Goal: Task Accomplishment & Management: Complete application form

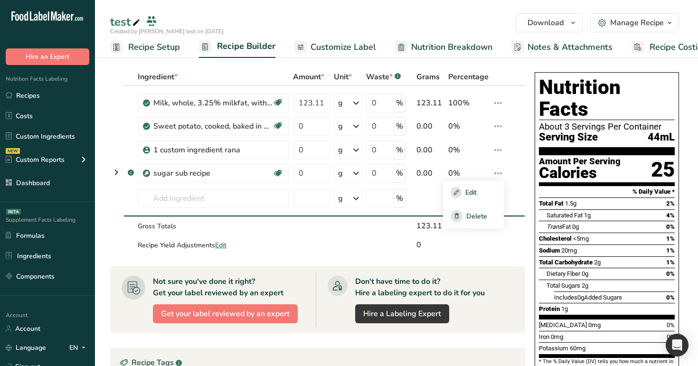
click at [327, 49] on span "Customize Label" at bounding box center [342, 47] width 65 height 13
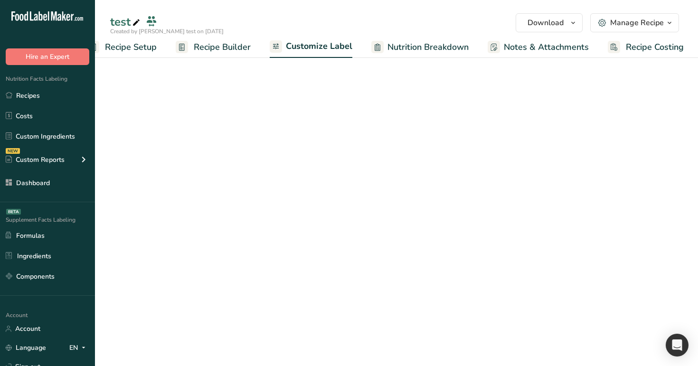
scroll to position [0, 24]
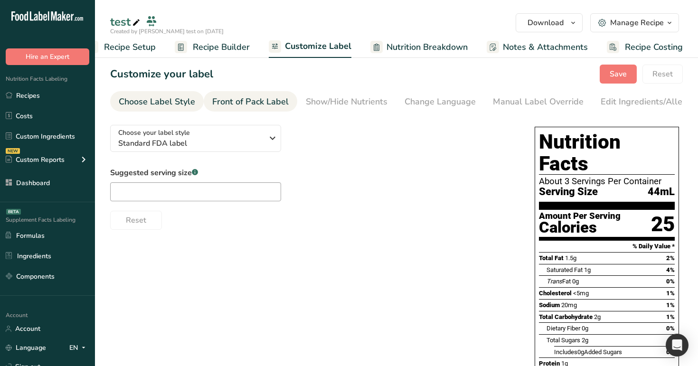
click at [273, 100] on div "Front of Pack Label" at bounding box center [250, 101] width 76 height 13
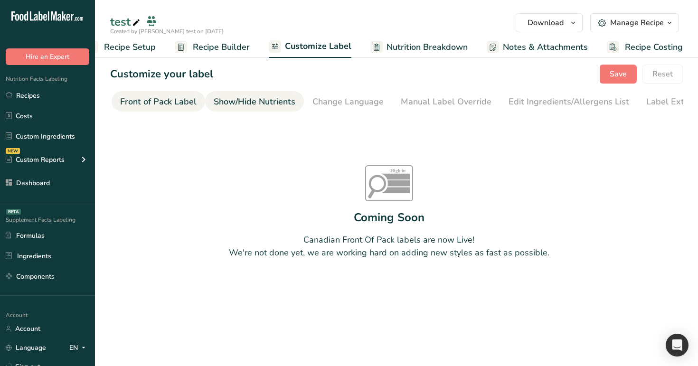
click at [280, 102] on div "Show/Hide Nutrients" at bounding box center [255, 101] width 82 height 13
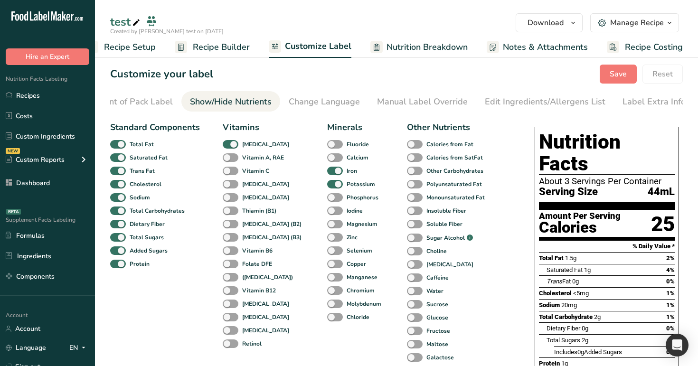
scroll to position [0, 117]
click at [299, 102] on div "Change Language" at bounding box center [322, 101] width 71 height 13
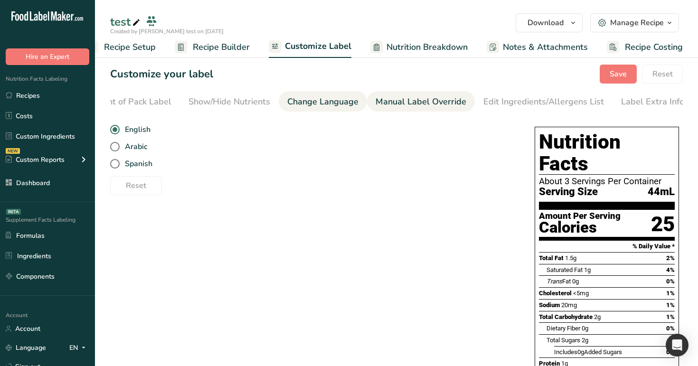
click at [398, 102] on div "Manual Label Override" at bounding box center [420, 101] width 91 height 13
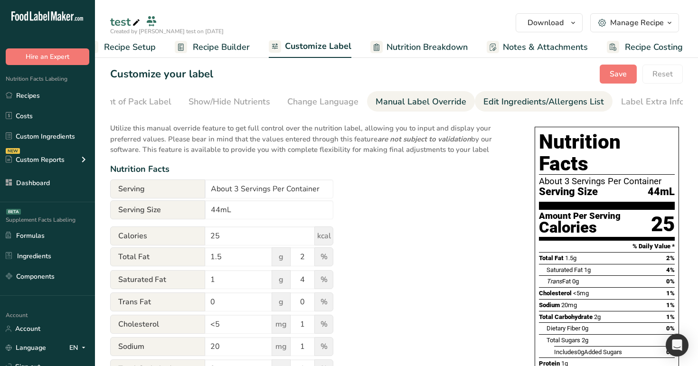
click at [501, 108] on div "Edit Ingredients/Allergens List" at bounding box center [543, 101] width 121 height 13
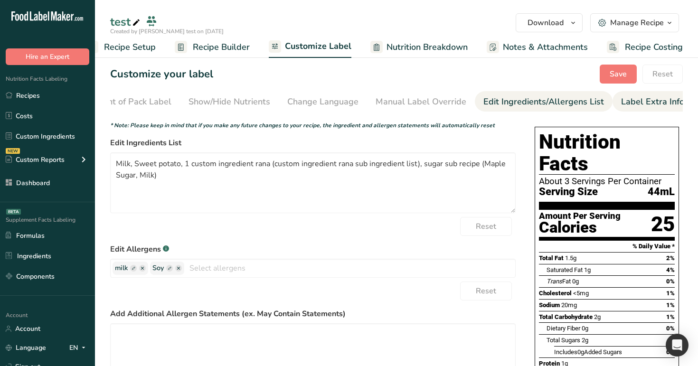
click at [633, 108] on link "Label Extra Info" at bounding box center [652, 101] width 63 height 21
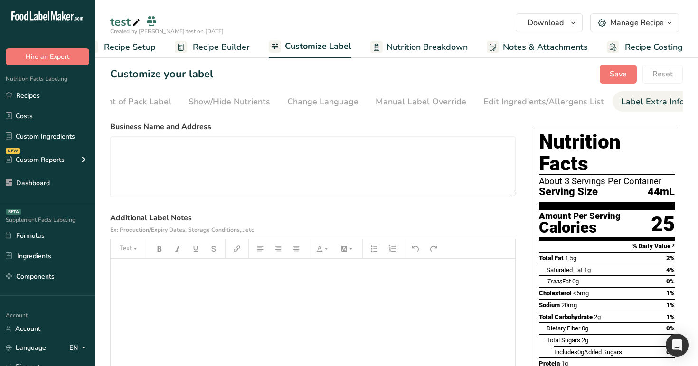
click at [433, 51] on span "Nutrition Breakdown" at bounding box center [426, 47] width 81 height 13
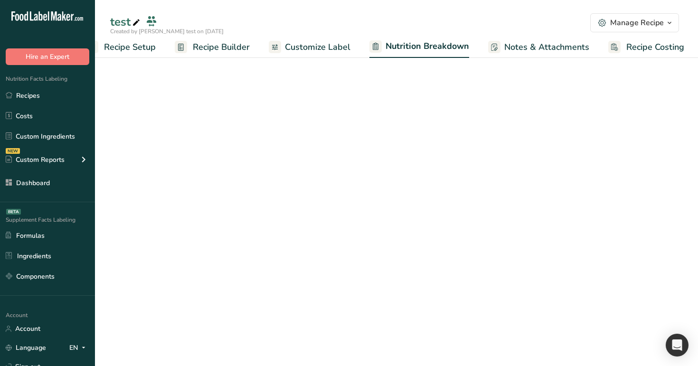
scroll to position [0, 25]
select select "Calories"
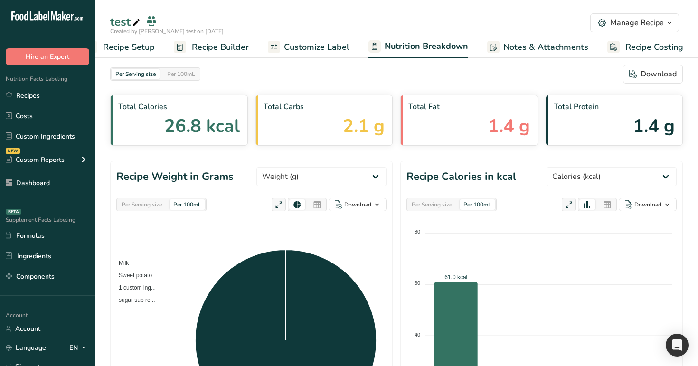
click at [556, 41] on span "Notes & Attachments" at bounding box center [545, 47] width 85 height 13
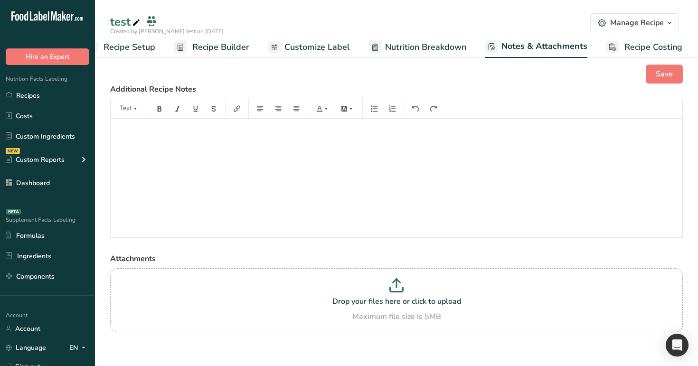
click at [630, 48] on span "Recipe Costing" at bounding box center [653, 47] width 58 height 13
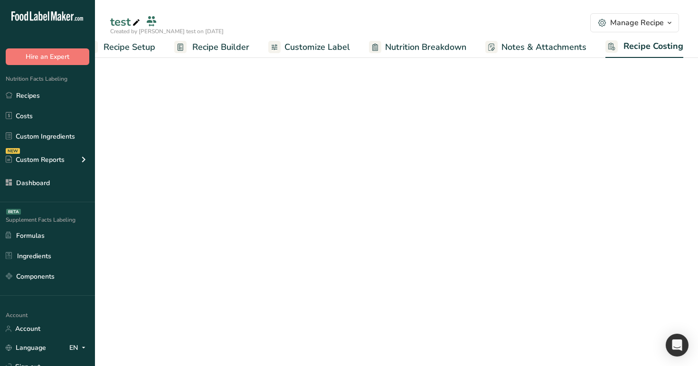
scroll to position [0, 24]
select select "12"
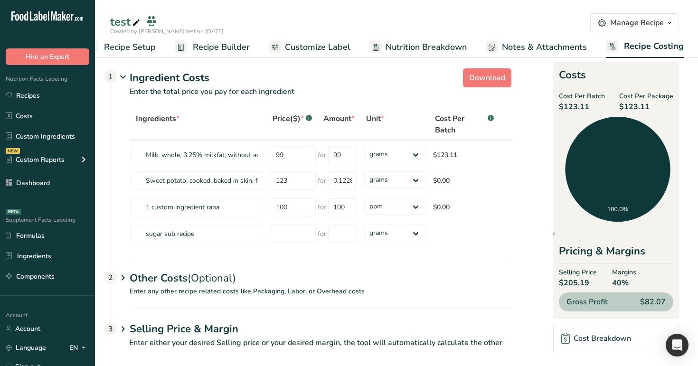
click at [633, 20] on div "Manage Recipe" at bounding box center [637, 22] width 54 height 11
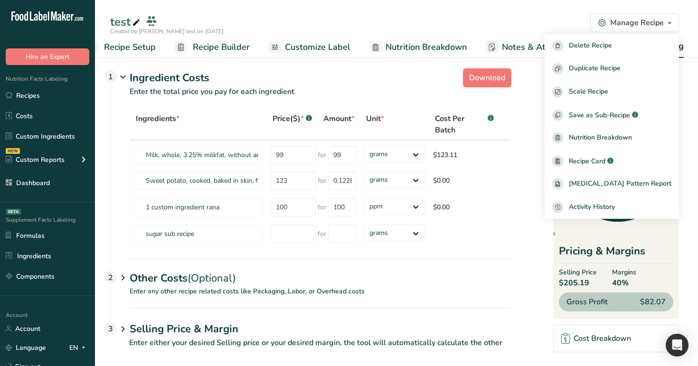
click at [654, 22] on div "Manage Recipe" at bounding box center [637, 22] width 54 height 11
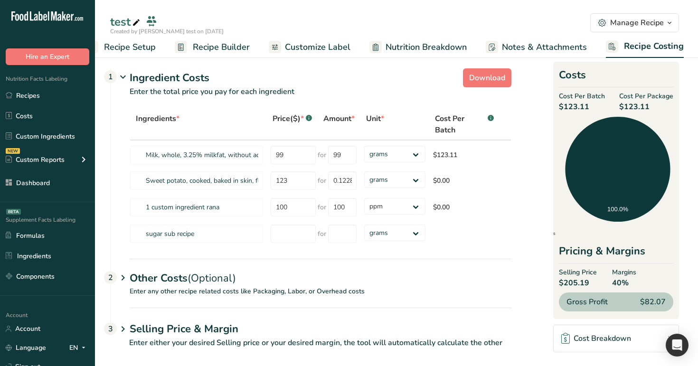
click at [233, 44] on span "Recipe Builder" at bounding box center [221, 47] width 57 height 13
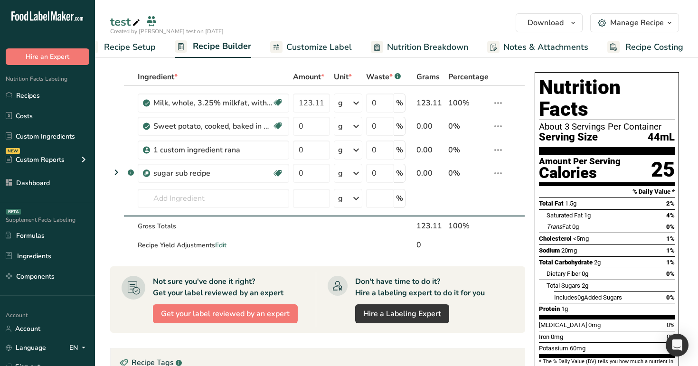
click at [316, 51] on span "Customize Label" at bounding box center [318, 47] width 65 height 13
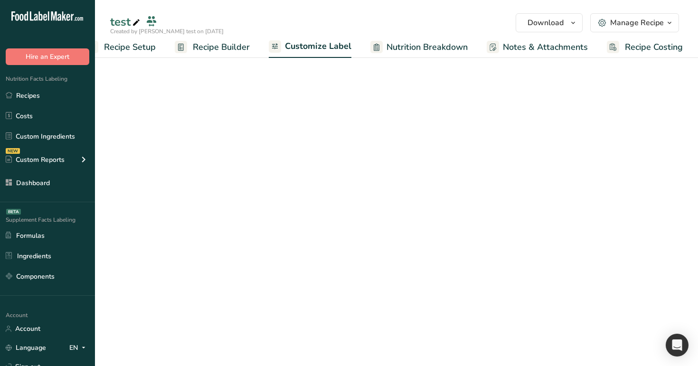
scroll to position [0, 24]
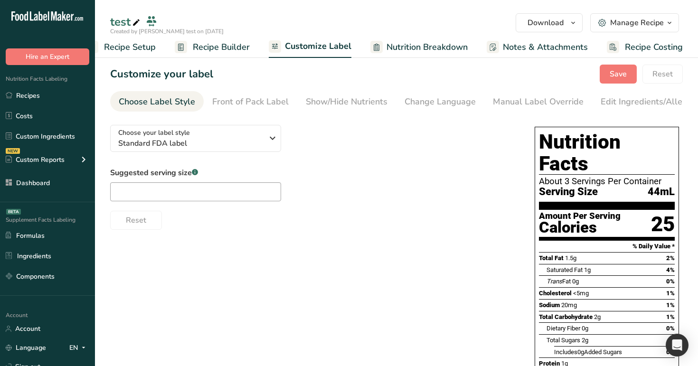
click at [241, 43] on span "Recipe Builder" at bounding box center [221, 47] width 57 height 13
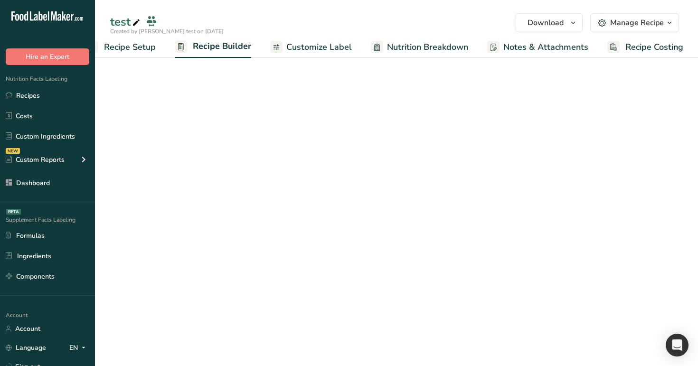
scroll to position [0, 24]
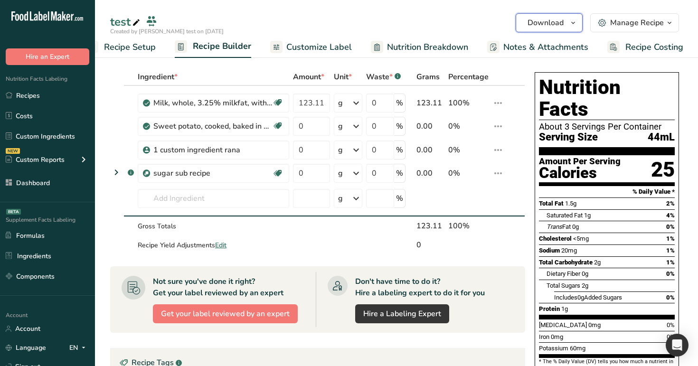
click at [556, 22] on span "Download" at bounding box center [545, 22] width 36 height 11
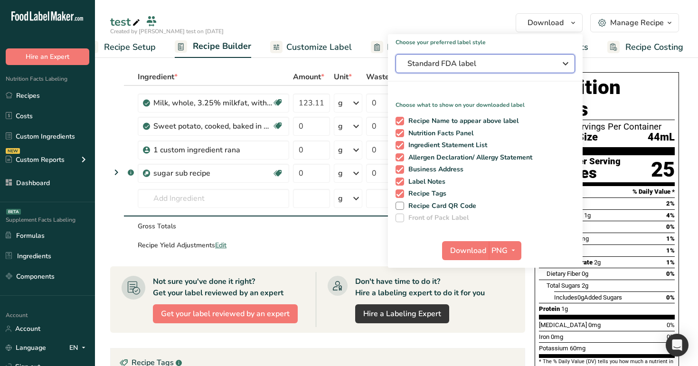
click at [541, 59] on span "Standard FDA label" at bounding box center [478, 63] width 142 height 11
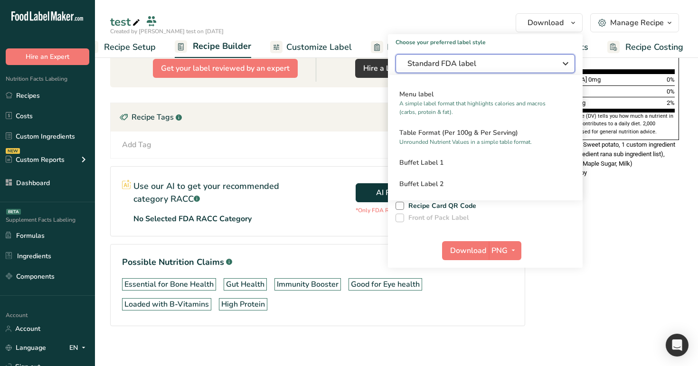
scroll to position [251, 0]
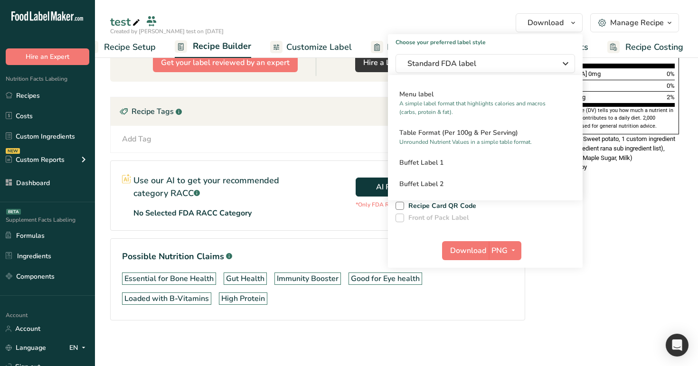
click at [269, 141] on div "Add Tag Standard Tags Custom Tags Source of Antioxidants [MEDICAL_DATA] Effect …" at bounding box center [317, 138] width 399 height 11
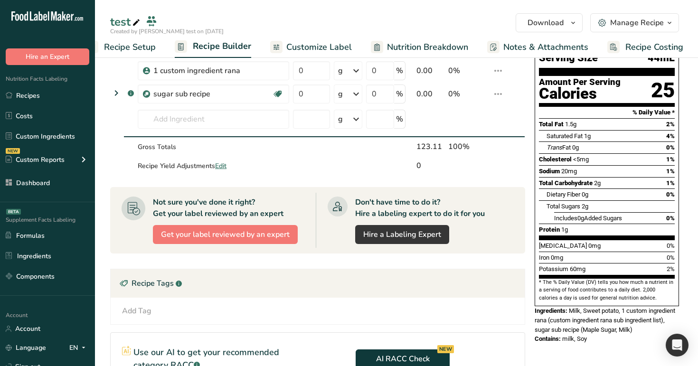
scroll to position [0, 0]
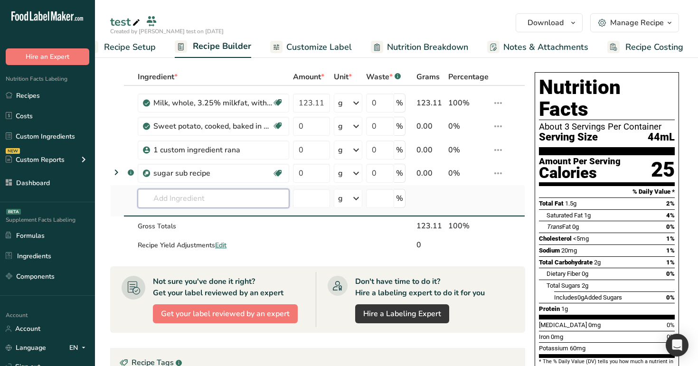
click at [205, 202] on input "text" at bounding box center [213, 198] width 151 height 19
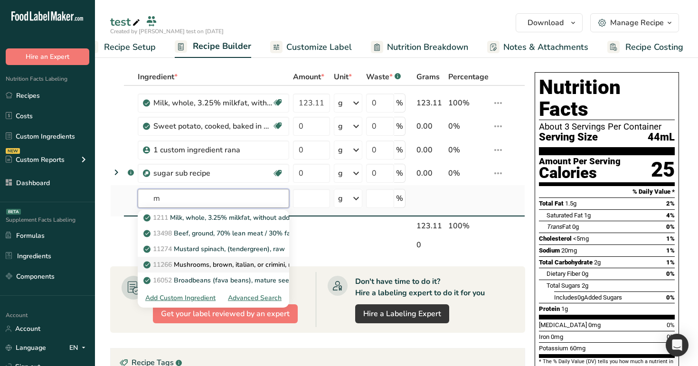
type input "m"
click at [228, 270] on link "11266 Mushrooms, brown, italian, or crimini, raw" at bounding box center [213, 265] width 151 height 16
type input "Mushrooms, brown, italian, or crimini, raw"
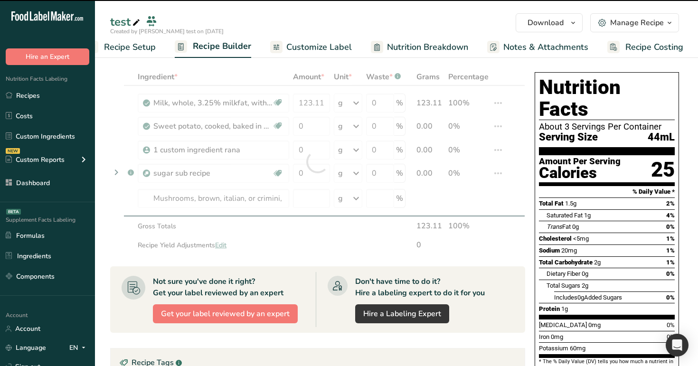
type input "0"
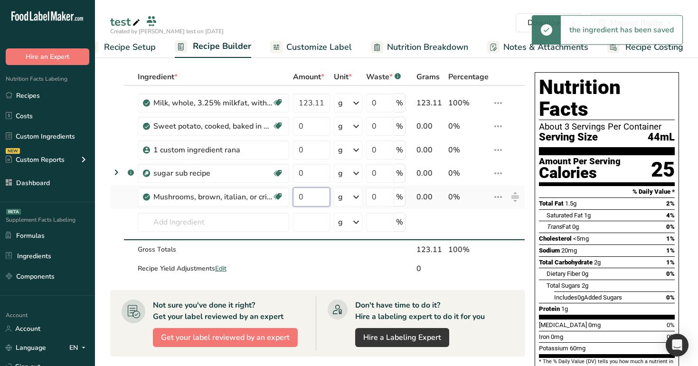
click at [307, 201] on input "0" at bounding box center [311, 196] width 37 height 19
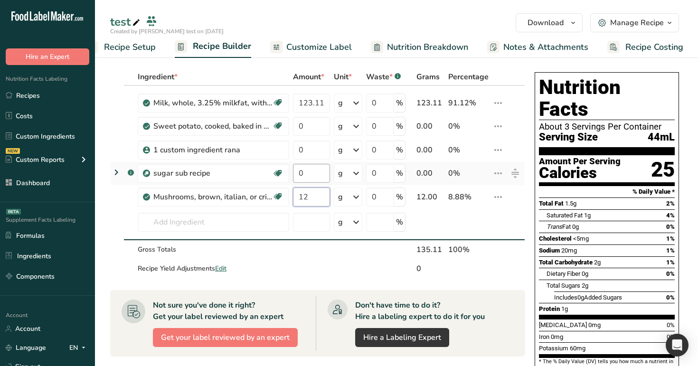
type input "12"
click at [308, 174] on div "Ingredient * Amount * Unit * Waste * .a-a{fill:#347362;}.b-a{fill:#fff;} Grams …" at bounding box center [317, 173] width 415 height 210
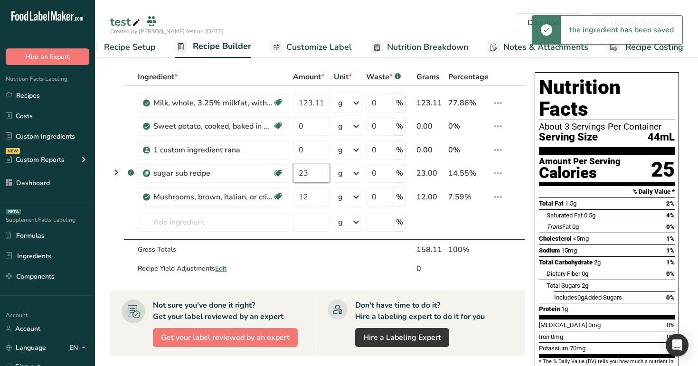
type input "23"
click at [345, 26] on div "test" at bounding box center [396, 21] width 603 height 17
click at [314, 156] on input "0" at bounding box center [311, 149] width 37 height 19
type input "33"
click at [310, 128] on div "Ingredient * Amount * Unit * Waste * .a-a{fill:#347362;}.b-a{fill:#fff;} Grams …" at bounding box center [317, 173] width 415 height 210
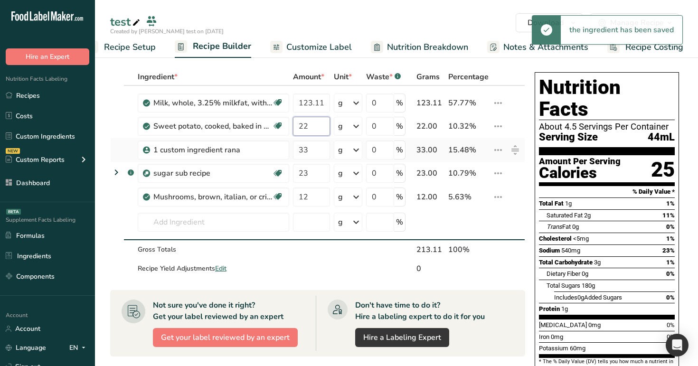
type input "22"
click at [467, 138] on div "Ingredient * Amount * Unit * Waste * .a-a{fill:#347362;}.b-a{fill:#fff;} Grams …" at bounding box center [317, 173] width 415 height 210
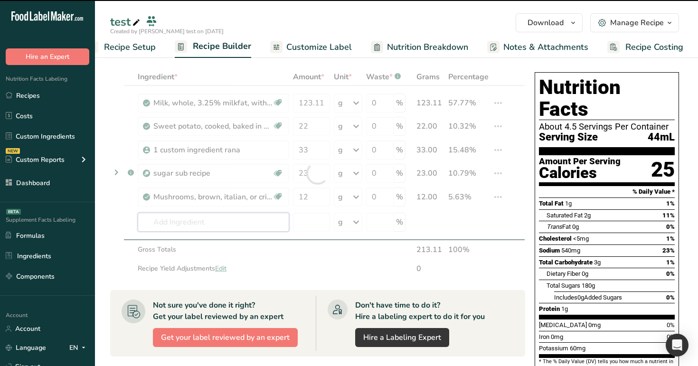
click at [239, 217] on input "text" at bounding box center [213, 222] width 151 height 19
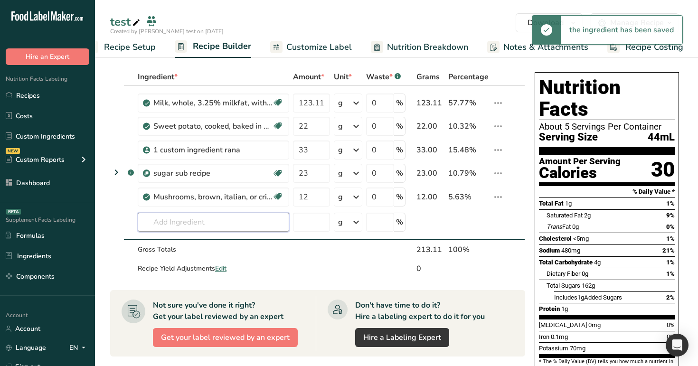
click at [239, 217] on input "text" at bounding box center [213, 222] width 151 height 19
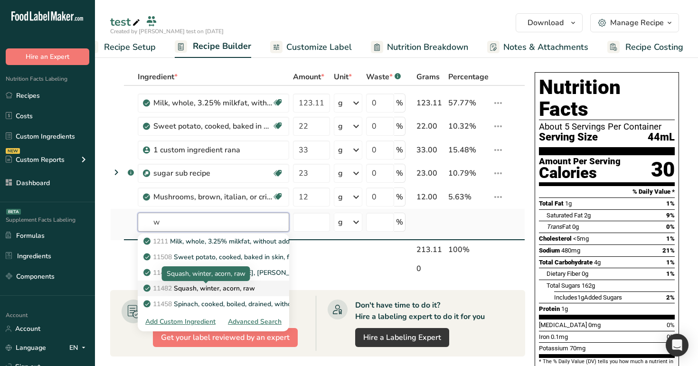
type input "w"
click at [228, 289] on p "11482 Squash, winter, acorn, raw" at bounding box center [200, 288] width 110 height 10
type input "Squash, winter, acorn, raw"
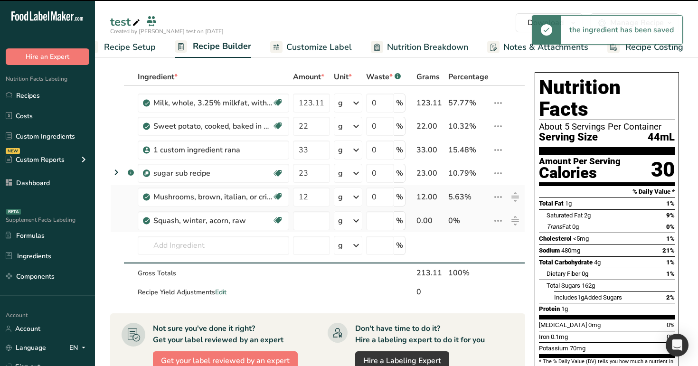
type input "0"
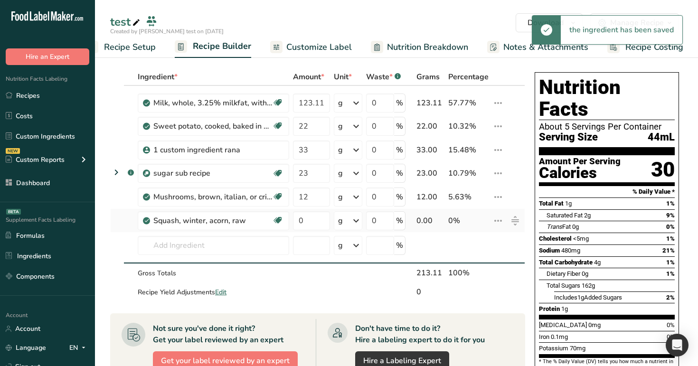
click at [516, 219] on icon at bounding box center [515, 220] width 7 height 9
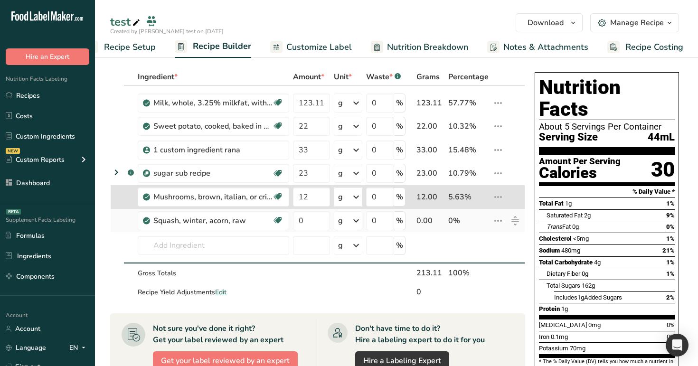
type input "0"
type input "12"
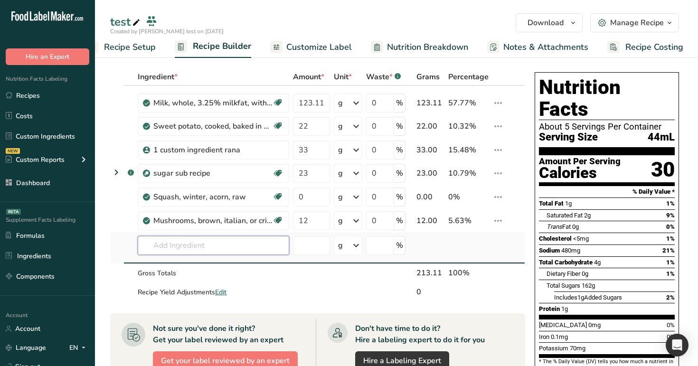
click at [256, 247] on input "text" at bounding box center [213, 245] width 151 height 19
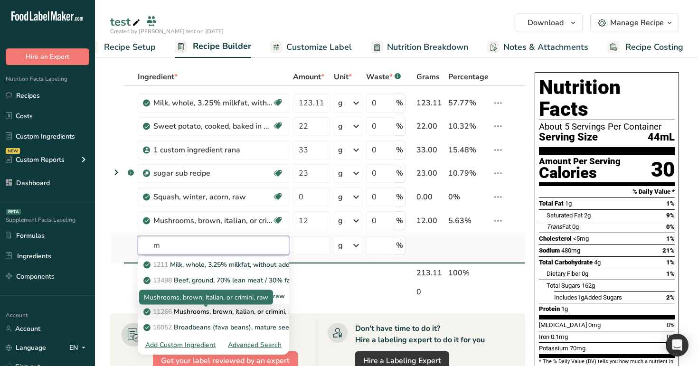
type input "m"
click at [251, 308] on p "11266 Mushrooms, brown, italian, or crimini, raw" at bounding box center [222, 312] width 155 height 10
type input "Mushrooms, brown, italian, or crimini, raw"
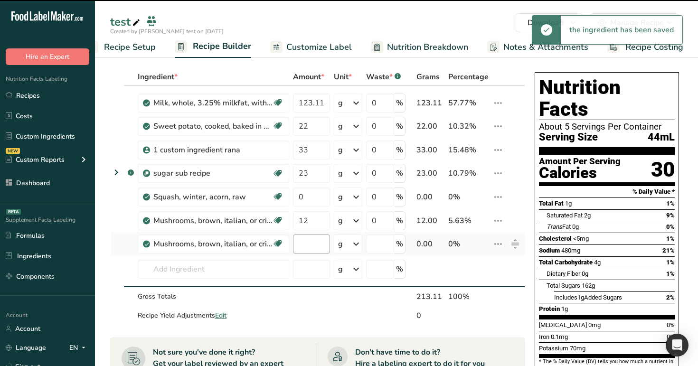
type input "0"
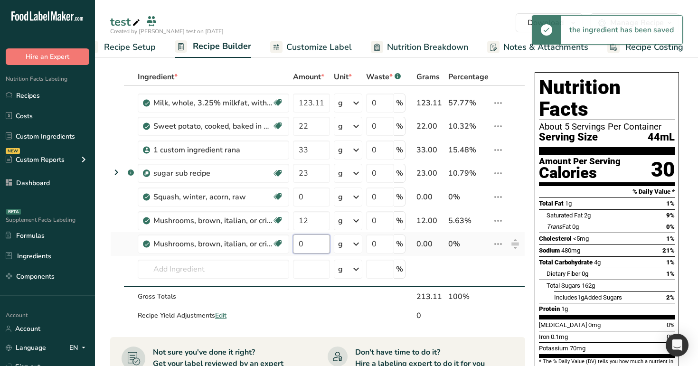
click at [310, 247] on input "0" at bounding box center [311, 243] width 37 height 19
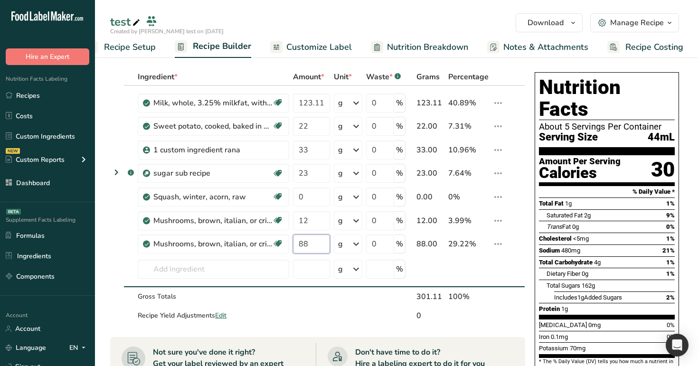
type input "88"
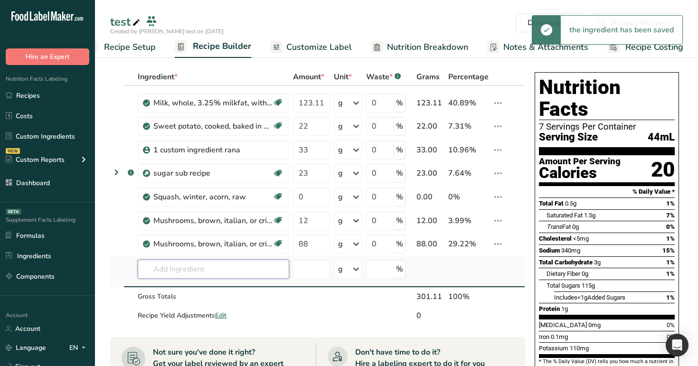
click at [252, 275] on input "text" at bounding box center [213, 269] width 151 height 19
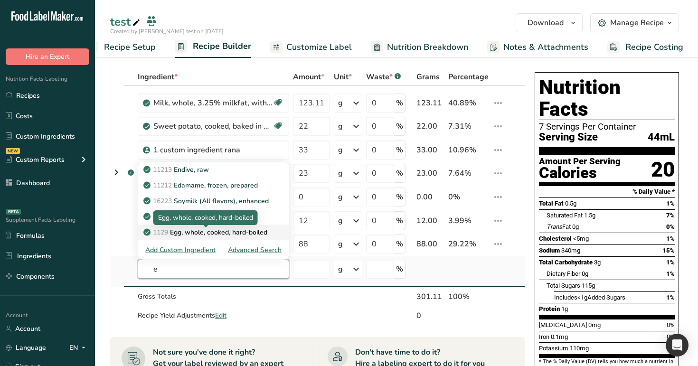
type input "e"
click at [201, 230] on p "1129 Egg, whole, cooked, hard-boiled" at bounding box center [206, 232] width 122 height 10
type input "Egg, whole, cooked, hard-boiled"
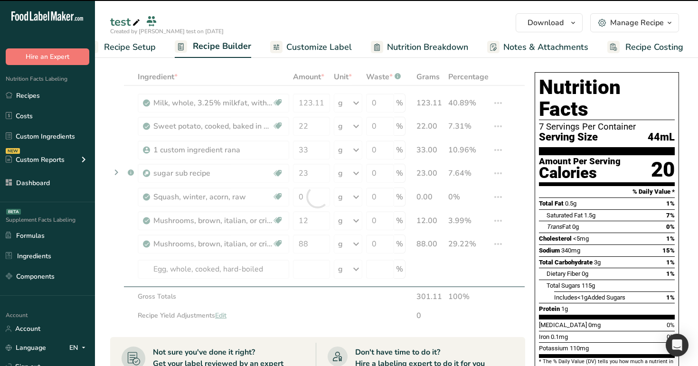
type input "0"
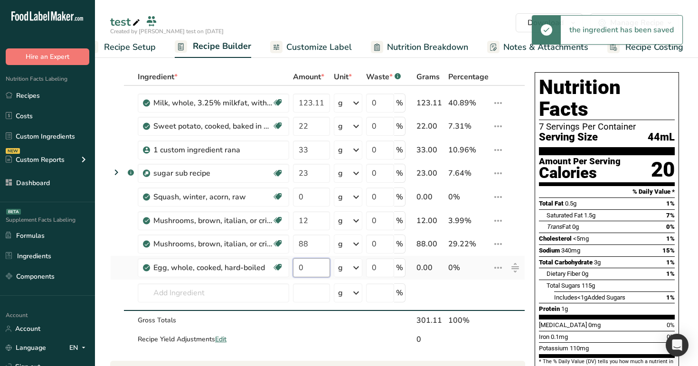
click at [312, 269] on input "0" at bounding box center [311, 267] width 37 height 19
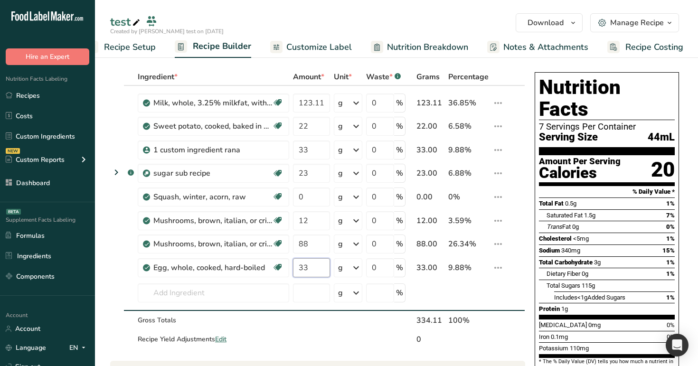
type input "33"
click at [582, 294] on span "<1g" at bounding box center [582, 297] width 10 height 7
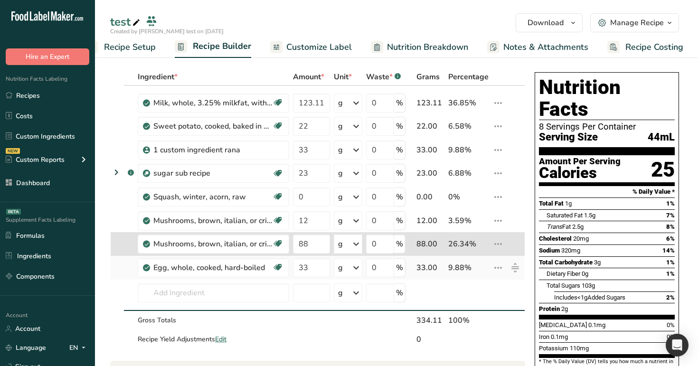
type input "33"
type input "88"
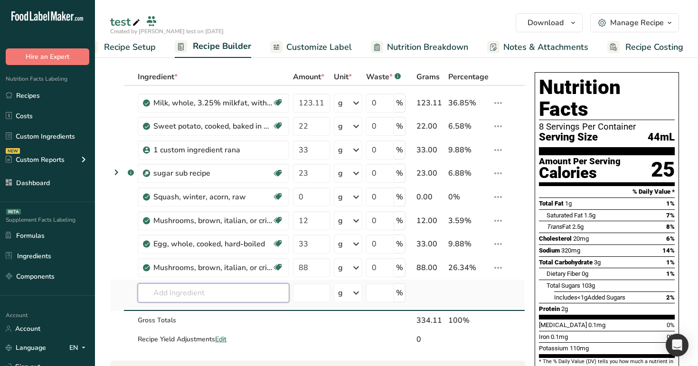
click at [222, 297] on input "text" at bounding box center [213, 292] width 151 height 19
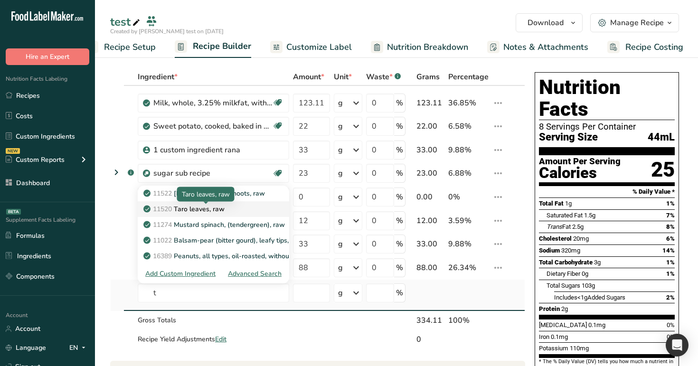
click at [223, 204] on p "11520 Taro leaves, raw" at bounding box center [184, 209] width 79 height 10
type input "Taro leaves, raw"
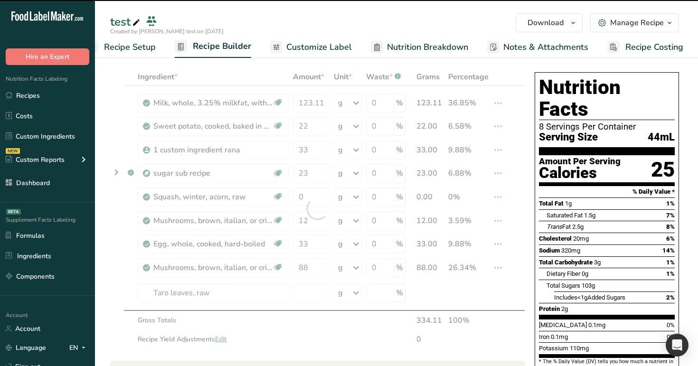
type input "0"
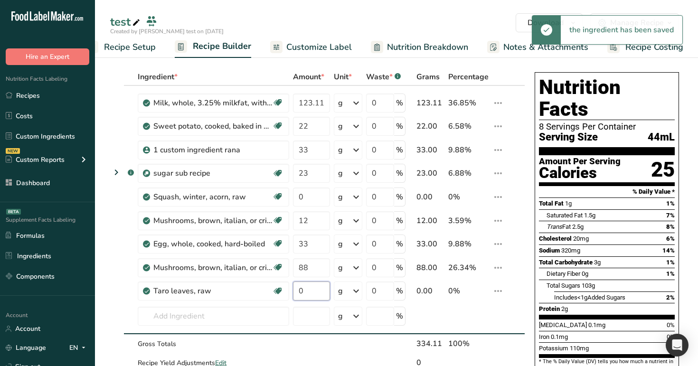
click at [310, 295] on input "0" at bounding box center [311, 290] width 37 height 19
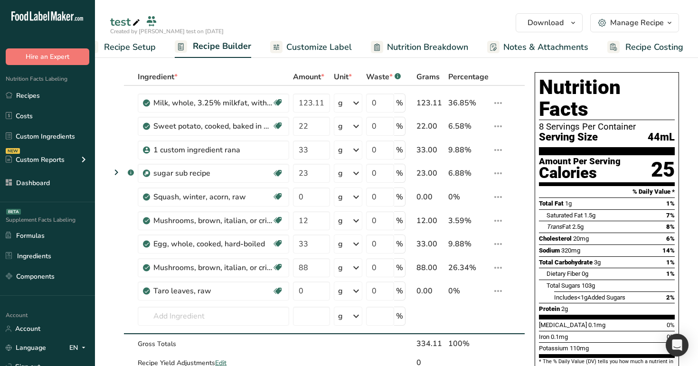
click at [543, 304] on div "Protein 2g" at bounding box center [553, 308] width 29 height 9
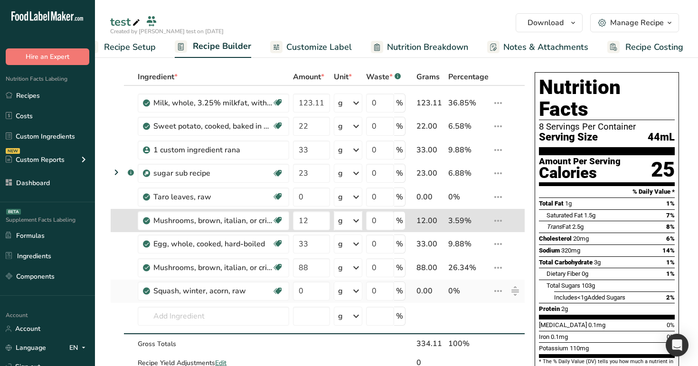
type input "0"
type input "12"
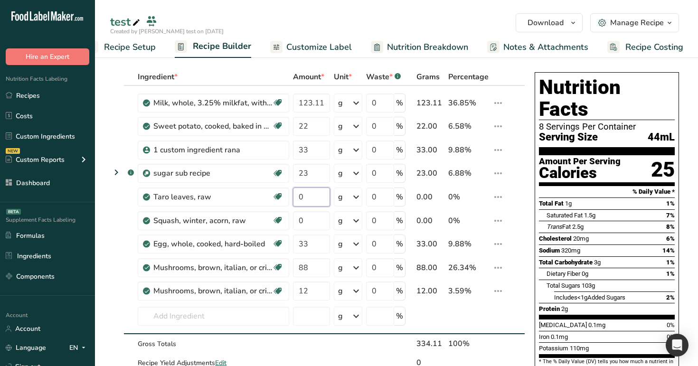
click at [310, 195] on input "0" at bounding box center [311, 196] width 37 height 19
type input "55"
click at [310, 214] on div "Ingredient * Amount * Unit * Waste * .a-a{fill:#347362;}.b-a{fill:#fff;} Grams …" at bounding box center [317, 220] width 415 height 304
type input "60"
click at [402, 12] on div "test Download Choose your preferred label style Standard FDA label Standard FDA…" at bounding box center [396, 29] width 603 height 58
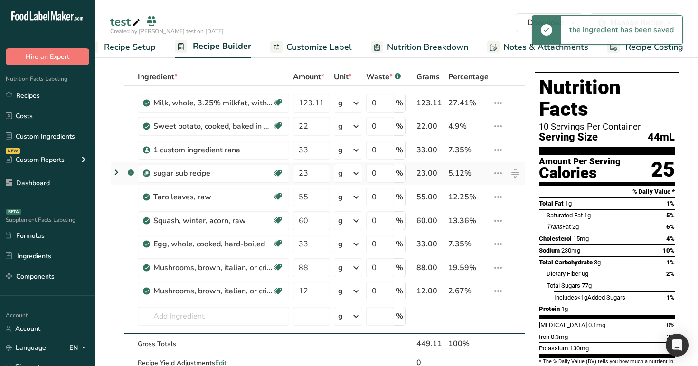
click at [114, 173] on icon at bounding box center [116, 172] width 11 height 17
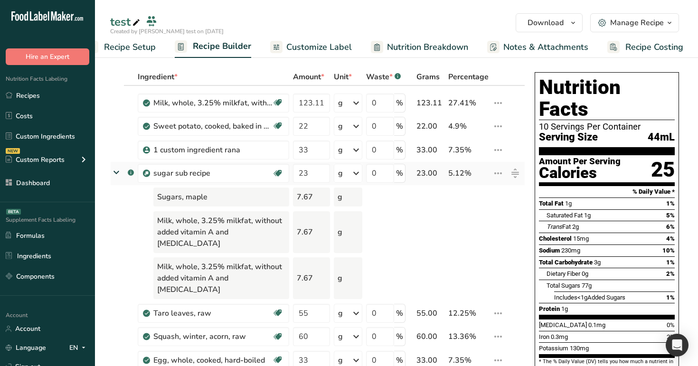
click at [113, 169] on icon at bounding box center [116, 172] width 17 height 11
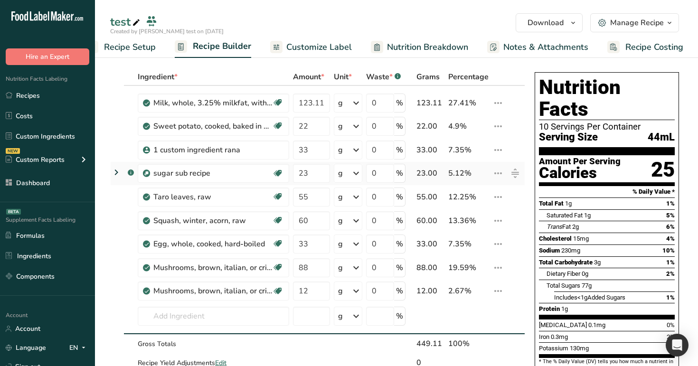
click at [113, 169] on icon at bounding box center [116, 172] width 11 height 17
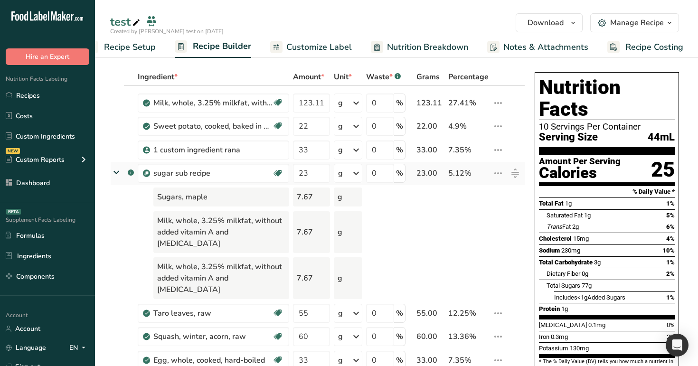
click at [113, 169] on icon at bounding box center [116, 172] width 17 height 11
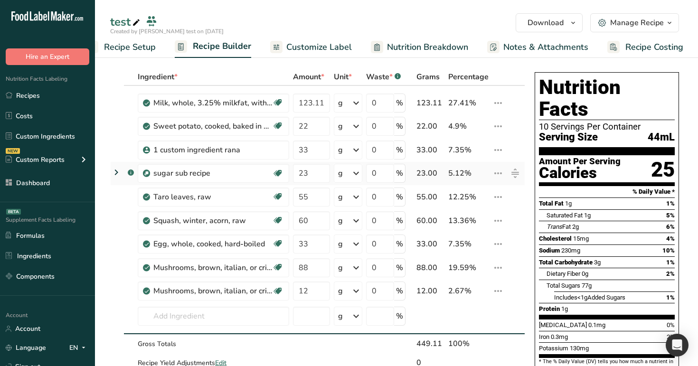
click at [113, 169] on icon at bounding box center [116, 172] width 11 height 17
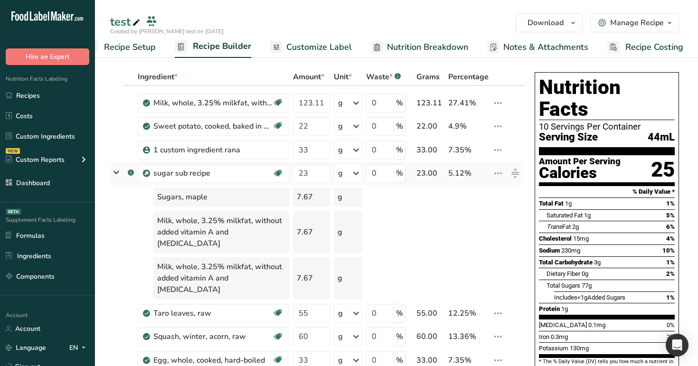
click at [116, 172] on icon at bounding box center [116, 172] width 17 height 11
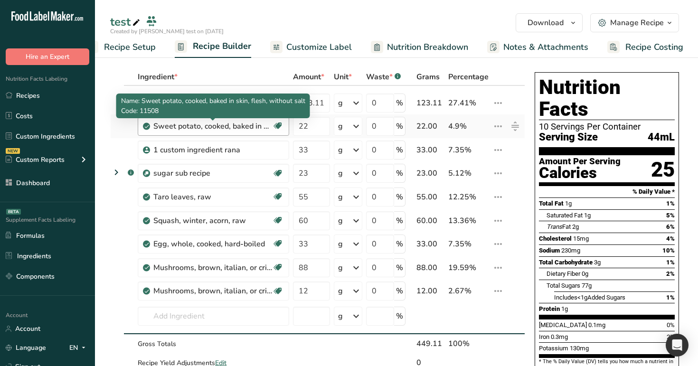
click at [171, 110] on p "Code: 11508" at bounding box center [213, 111] width 184 height 10
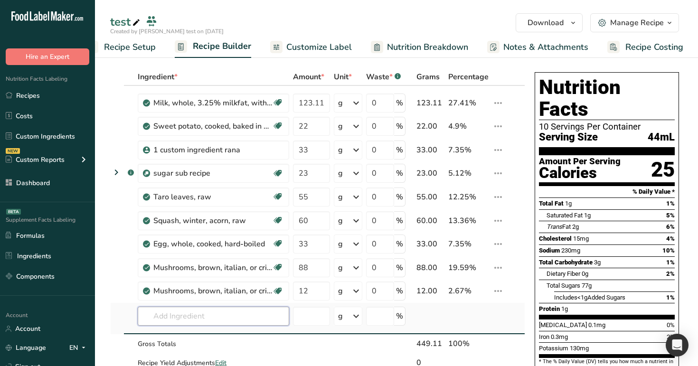
click at [213, 309] on input "text" at bounding box center [213, 316] width 151 height 19
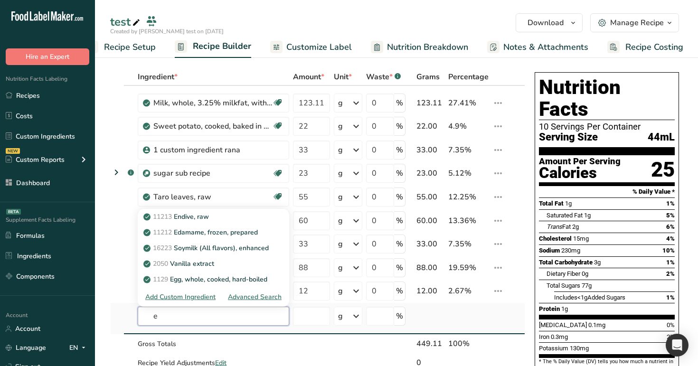
type input "e"
click at [245, 293] on div "Advanced Search" at bounding box center [255, 297] width 54 height 10
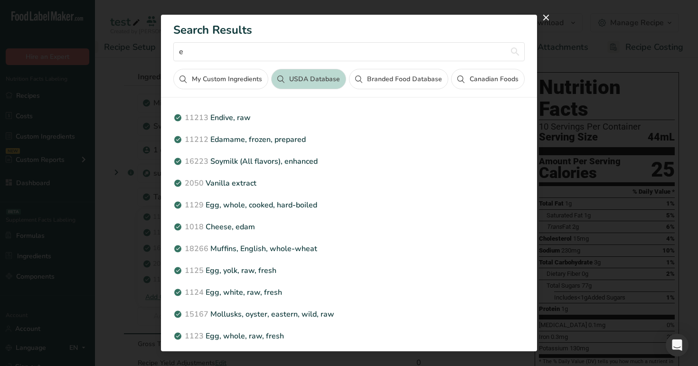
click at [236, 80] on button "My Custom Ingredients" at bounding box center [220, 79] width 94 height 20
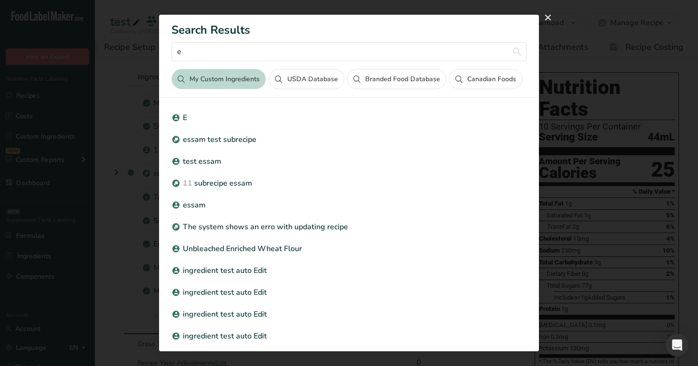
click at [380, 86] on button "Branded Food Database" at bounding box center [396, 79] width 99 height 20
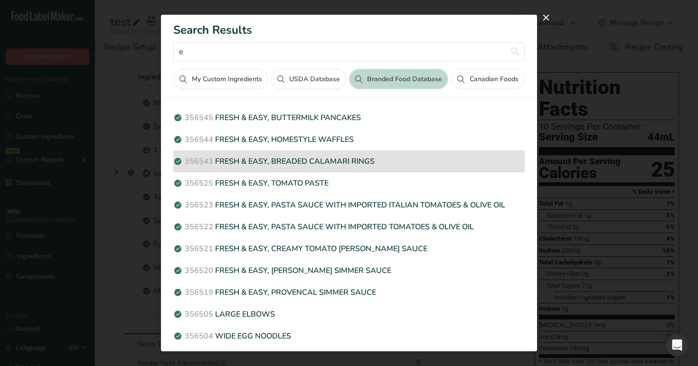
click at [415, 169] on div "356543 FRESH & EASY, BREADED CALAMARI RINGS" at bounding box center [348, 161] width 351 height 22
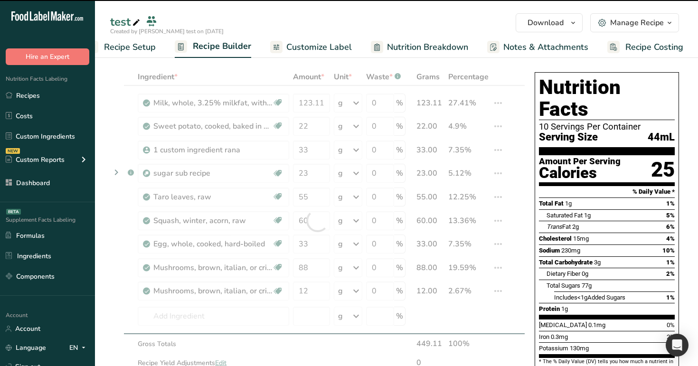
type input "0"
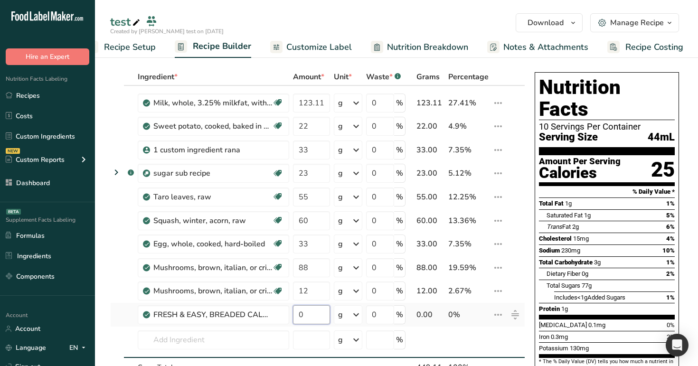
click at [310, 320] on input "0" at bounding box center [311, 314] width 37 height 19
type input "32"
click at [440, 20] on div "test" at bounding box center [396, 21] width 603 height 17
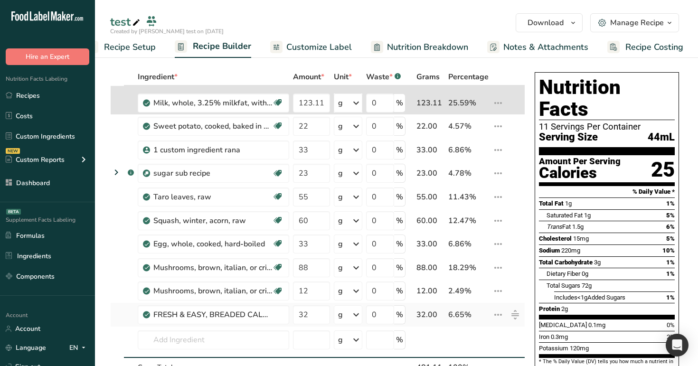
type input "32"
type input "123.112312"
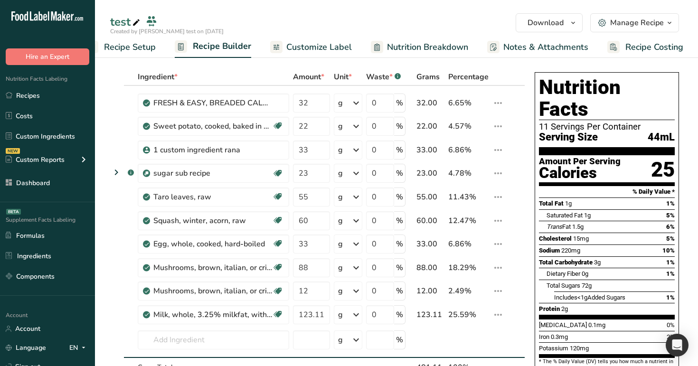
drag, startPoint x: 512, startPoint y: 313, endPoint x: 80, endPoint y: 2, distance: 532.5
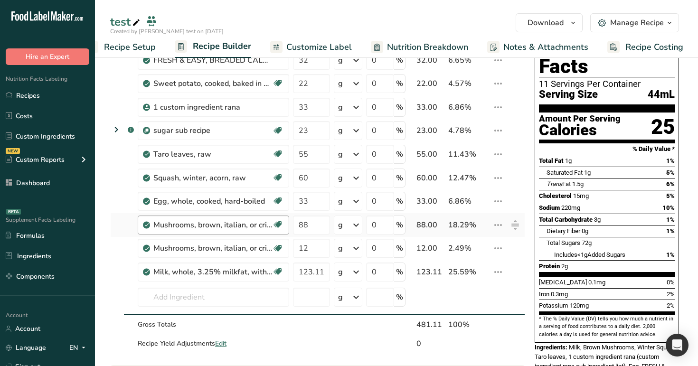
scroll to position [46, 0]
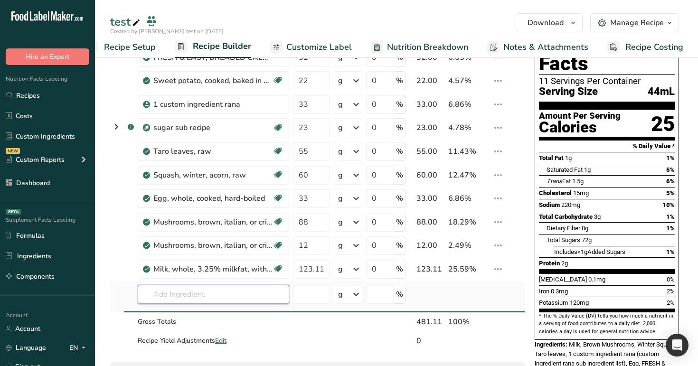
click at [195, 295] on input "text" at bounding box center [213, 294] width 151 height 19
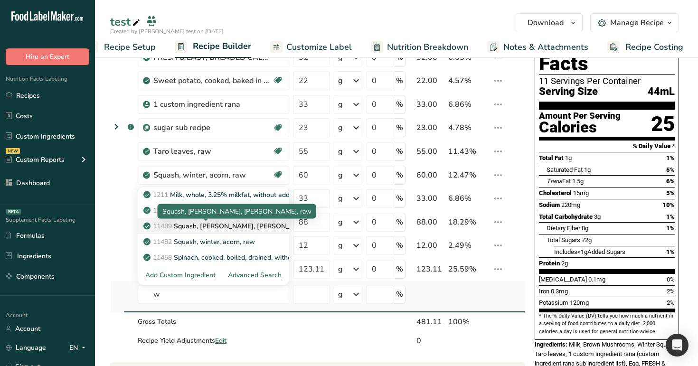
click at [234, 222] on p "11489 [PERSON_NAME], [PERSON_NAME], [PERSON_NAME], raw" at bounding box center [235, 226] width 180 height 10
type input "Squash, [PERSON_NAME], [PERSON_NAME], raw"
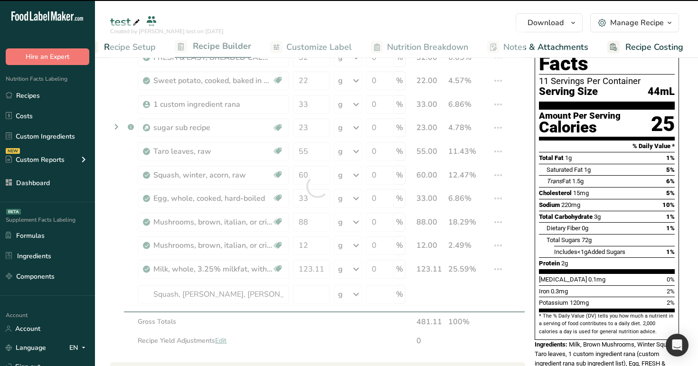
type input "0"
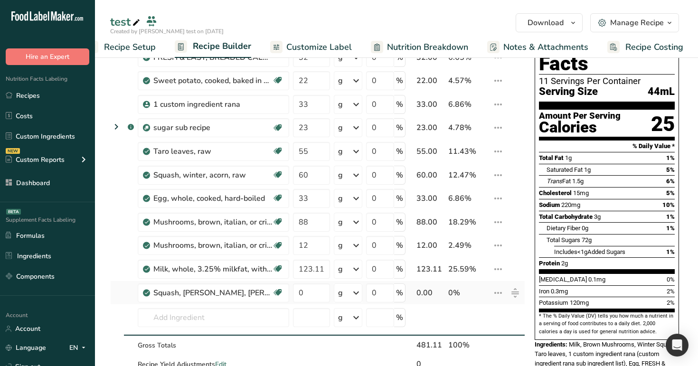
click at [496, 292] on icon at bounding box center [497, 292] width 11 height 17
click at [473, 338] on span "Delete" at bounding box center [476, 336] width 21 height 10
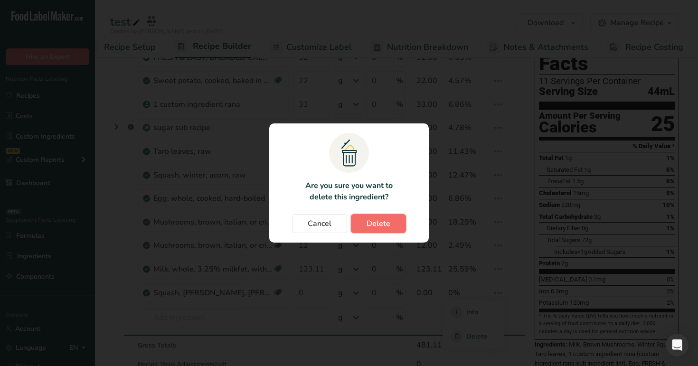
click at [388, 229] on span "Delete" at bounding box center [378, 223] width 24 height 11
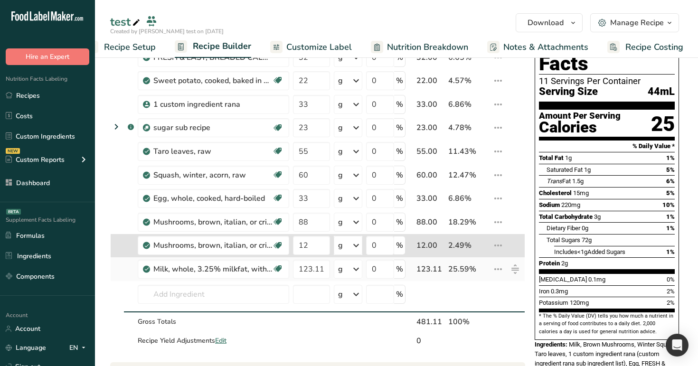
type input "123.112312"
type input "12"
type input "123.112312"
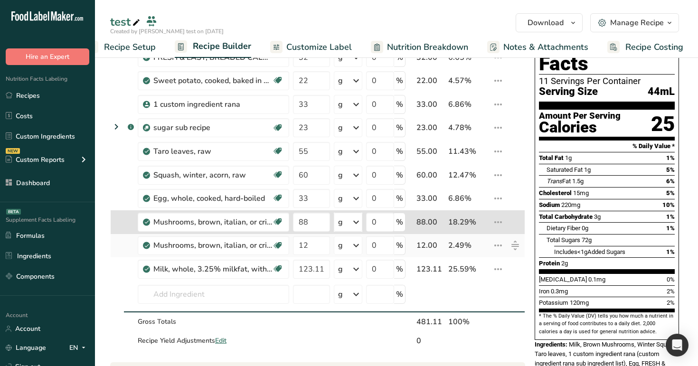
type input "12"
type input "88"
type input "12"
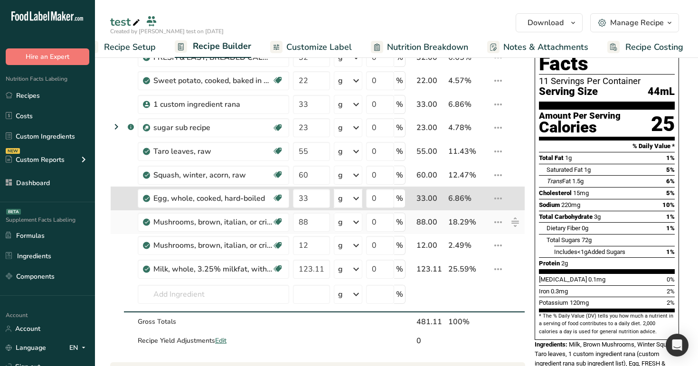
type input "88"
type input "33"
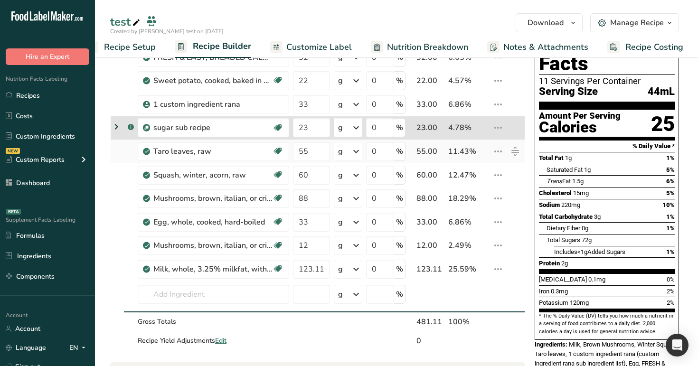
type input "55"
type input "23"
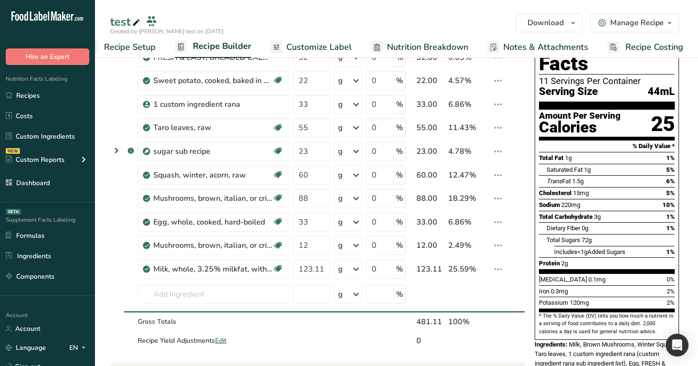
click at [526, 174] on div "Ingredient * Amount * Unit * Waste * .a-a{fill:#347362;}.b-a{fill:#fff;} Grams …" at bounding box center [320, 370] width 420 height 695
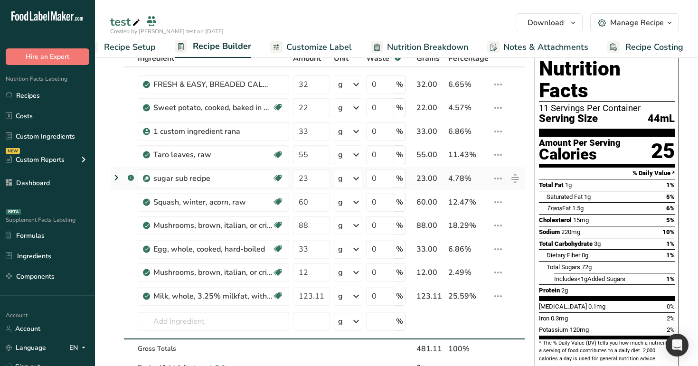
scroll to position [17, 0]
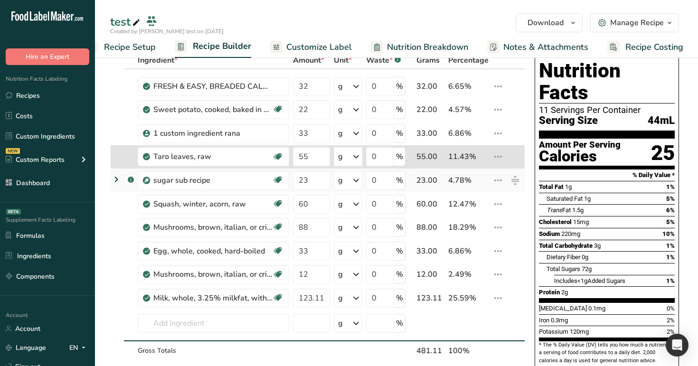
type input "23"
type input "55"
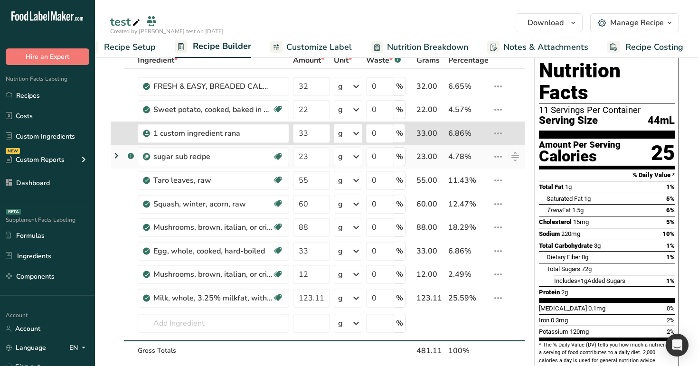
type input "23"
type input "33"
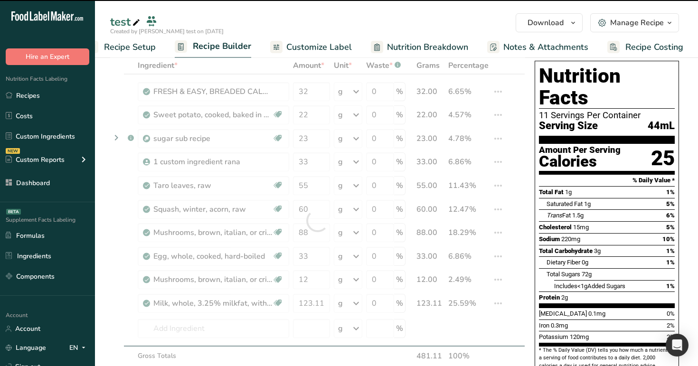
scroll to position [9, 0]
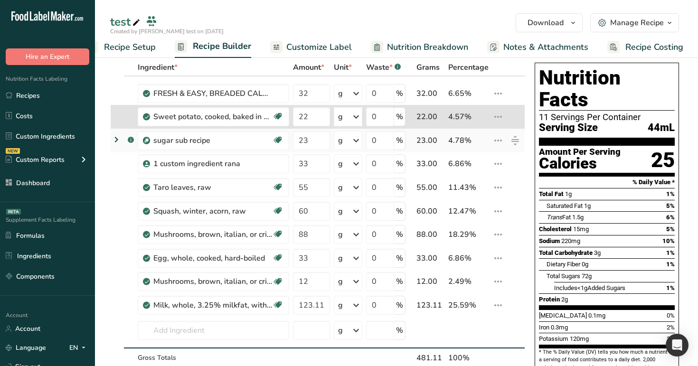
type input "23"
type input "22"
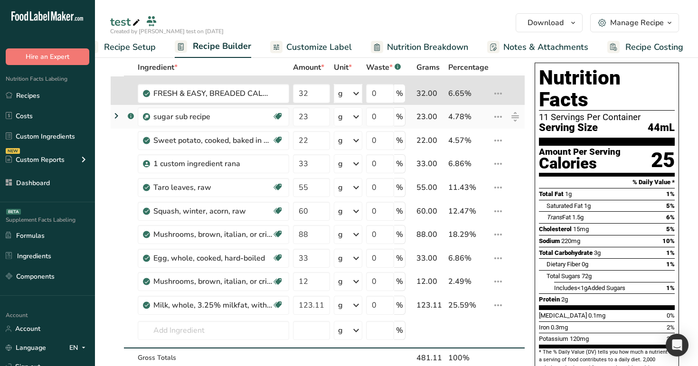
type input "23"
type input "32"
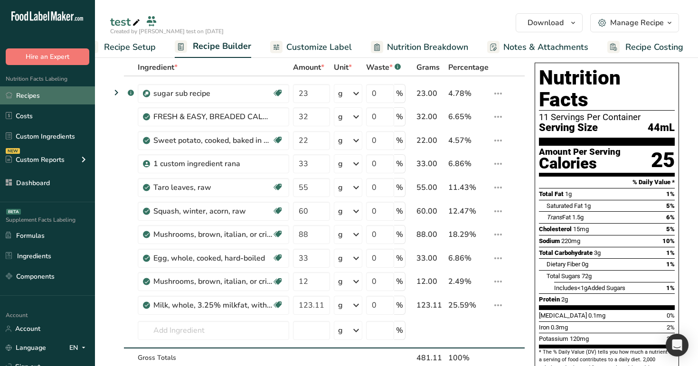
click at [37, 98] on link "Recipes" at bounding box center [47, 95] width 95 height 18
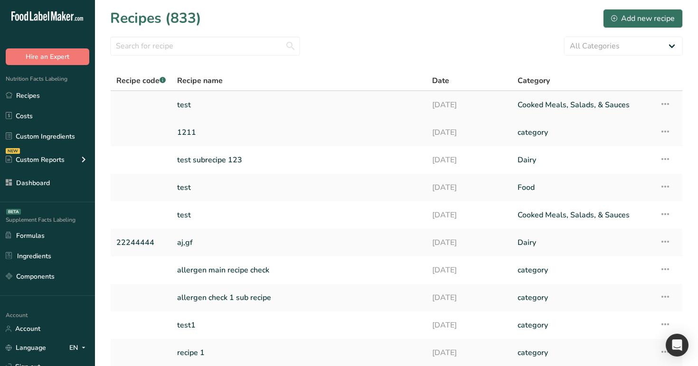
click at [663, 103] on icon at bounding box center [664, 103] width 11 height 17
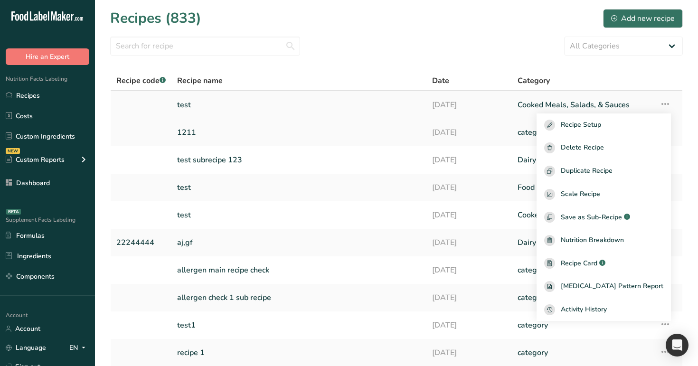
click at [370, 110] on link "test" at bounding box center [298, 105] width 243 height 20
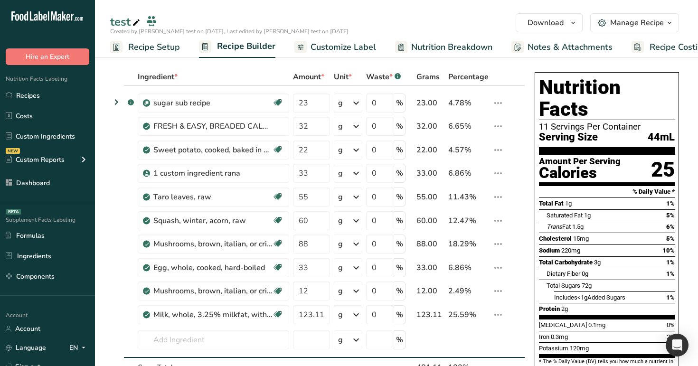
click at [632, 18] on div "Manage Recipe" at bounding box center [637, 22] width 54 height 11
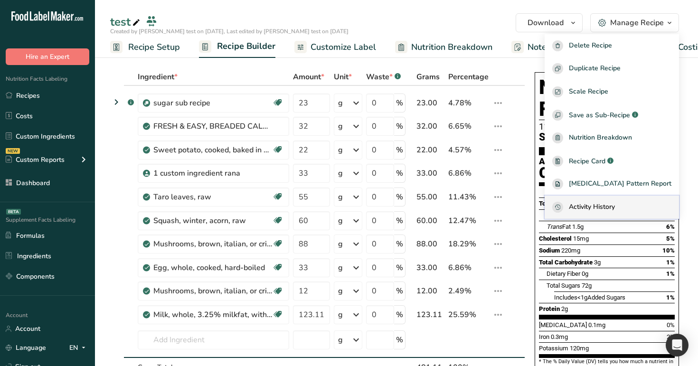
click at [621, 214] on button "Activity History" at bounding box center [611, 206] width 134 height 23
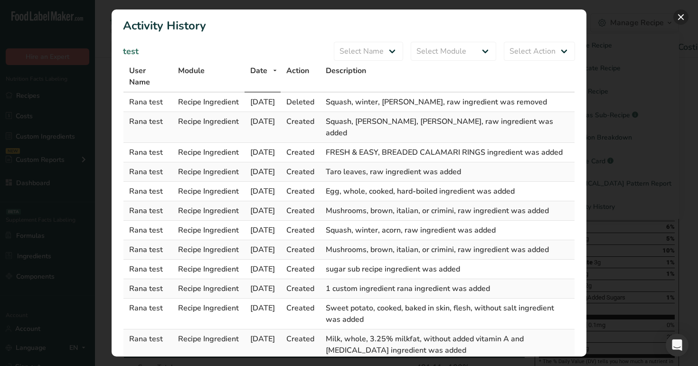
click at [679, 18] on button "Activity Log Modal" at bounding box center [680, 16] width 15 height 15
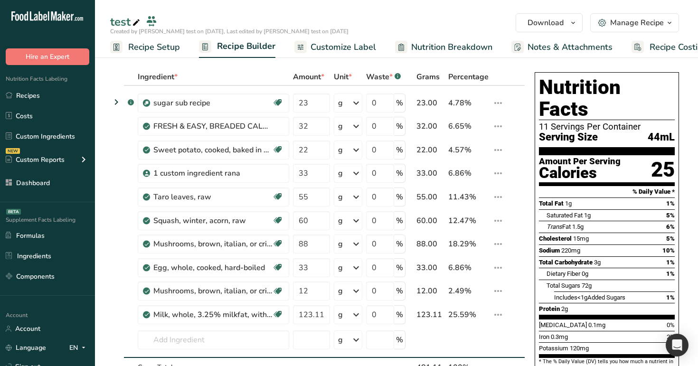
click at [653, 19] on div "Manage Recipe" at bounding box center [637, 22] width 54 height 11
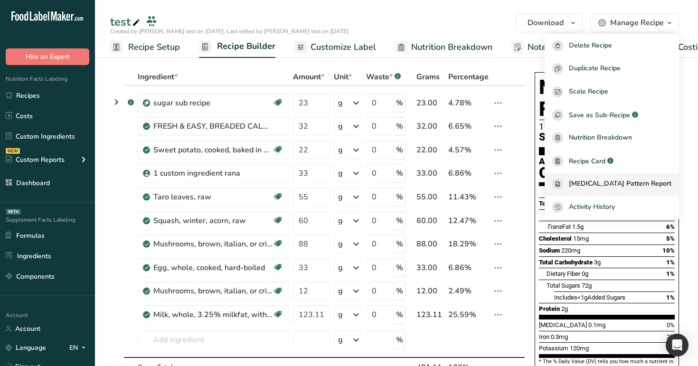
click at [628, 189] on span "[MEDICAL_DATA] Pattern Report" at bounding box center [619, 183] width 102 height 11
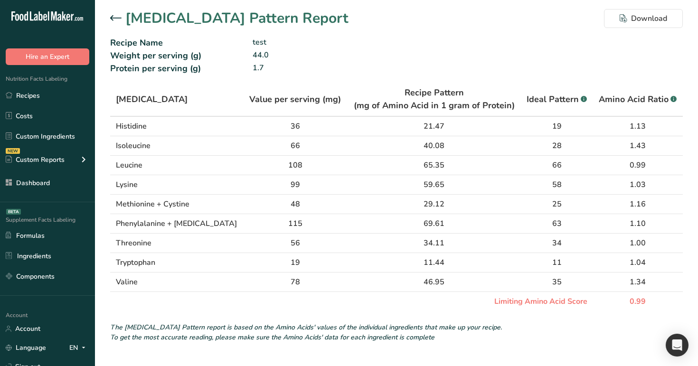
click at [117, 21] on div at bounding box center [117, 18] width 15 height 11
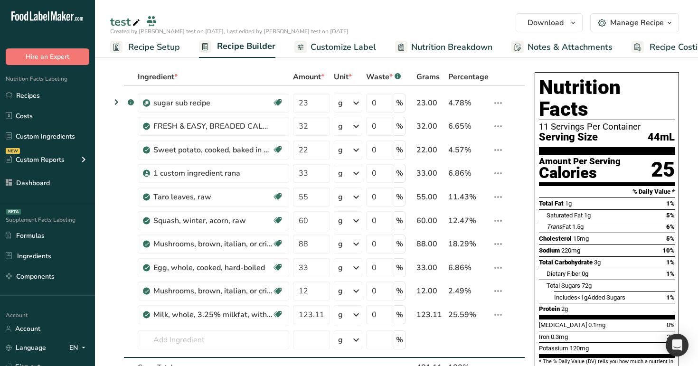
click at [656, 27] on div "Manage Recipe" at bounding box center [637, 22] width 54 height 11
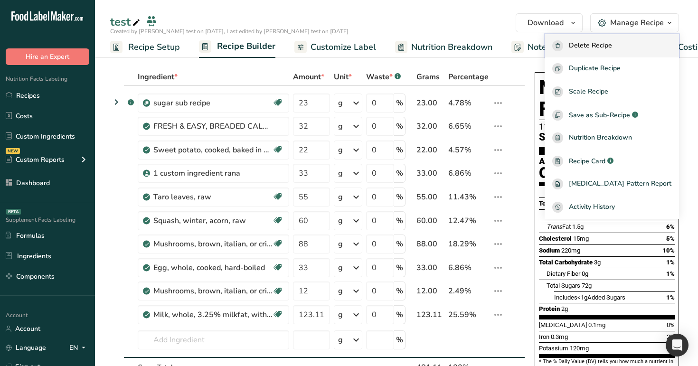
click at [643, 45] on div "Delete Recipe" at bounding box center [611, 45] width 119 height 11
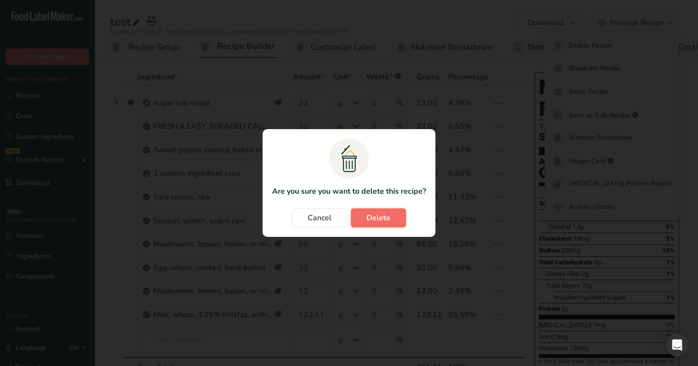
click at [381, 216] on span "Delete" at bounding box center [378, 217] width 24 height 11
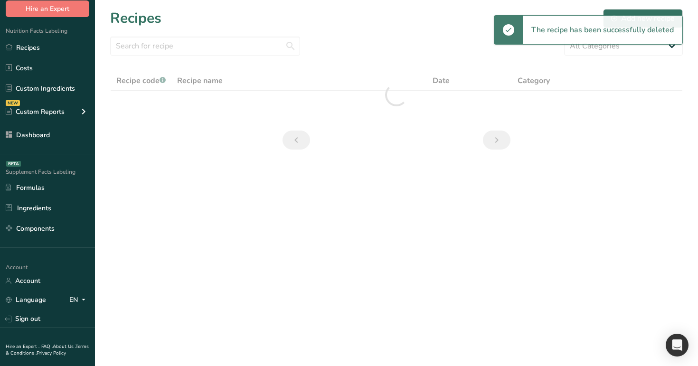
scroll to position [72, 0]
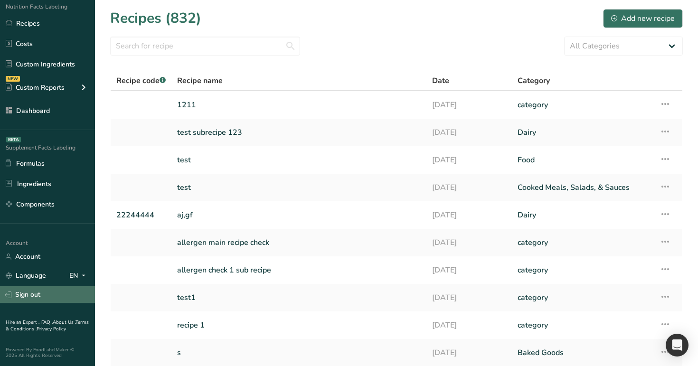
click at [45, 295] on link "Sign out" at bounding box center [47, 294] width 95 height 17
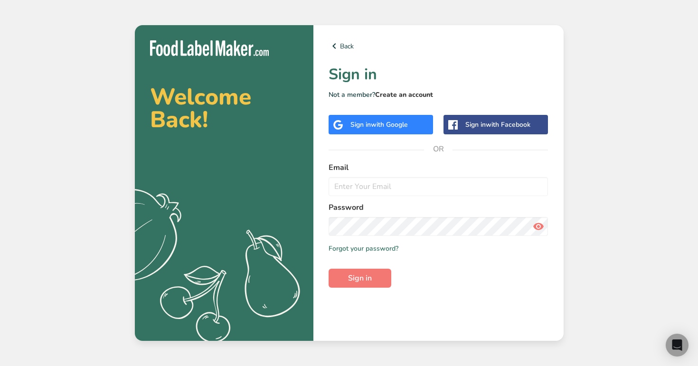
click at [401, 95] on link "Create an account" at bounding box center [404, 94] width 58 height 9
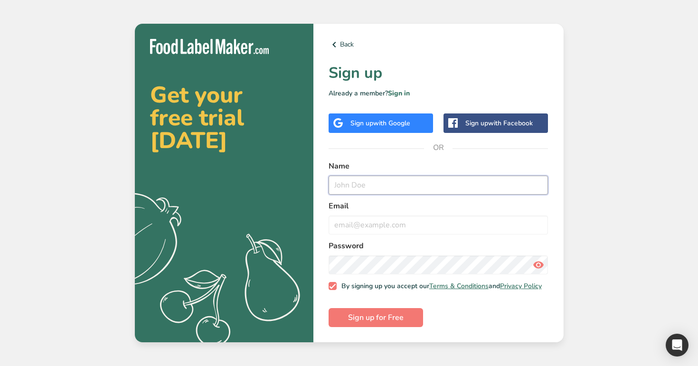
click at [383, 184] on input "text" at bounding box center [438, 185] width 220 height 19
type input "T"
type input "testup@t.com"
click at [394, 219] on input "email" at bounding box center [438, 224] width 220 height 19
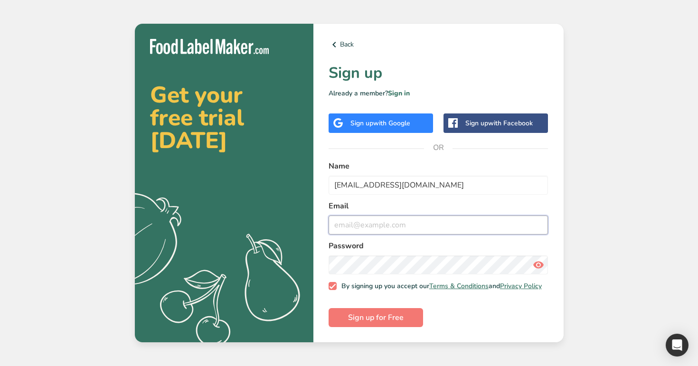
paste input "testup@t.com"
type input "testup@t.com"
click at [328, 308] on button "Sign up for Free" at bounding box center [375, 317] width 94 height 19
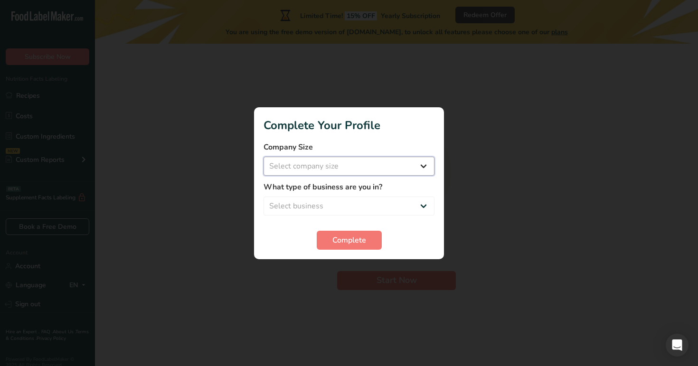
click at [375, 168] on select "Select company size Over 500 Employees test 1 1 Fewer than 10 Employees Fewer t…" at bounding box center [348, 166] width 171 height 19
select select "20"
click at [263, 157] on select "Select company size Over 500 Employees test 1 1 Fewer than 10 Employees Fewer t…" at bounding box center [348, 166] width 171 height 19
click at [377, 210] on select "Select business Packaged Food Manufacturer Restaurant & Cafe Bakery Meal Plans …" at bounding box center [348, 205] width 171 height 19
select select "4"
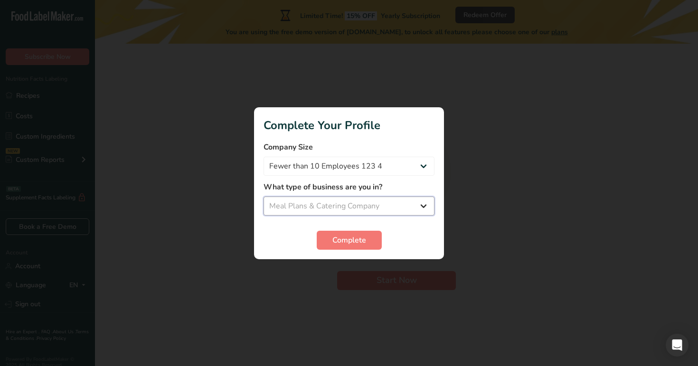
click at [263, 196] on select "Select business Packaged Food Manufacturer Restaurant & Cafe Bakery Meal Plans …" at bounding box center [348, 205] width 171 height 19
click at [352, 235] on span "Complete" at bounding box center [349, 239] width 34 height 11
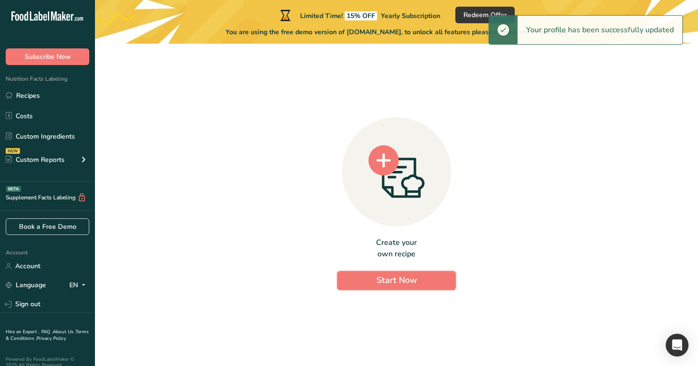
click at [364, 286] on button "Start Now" at bounding box center [396, 280] width 119 height 19
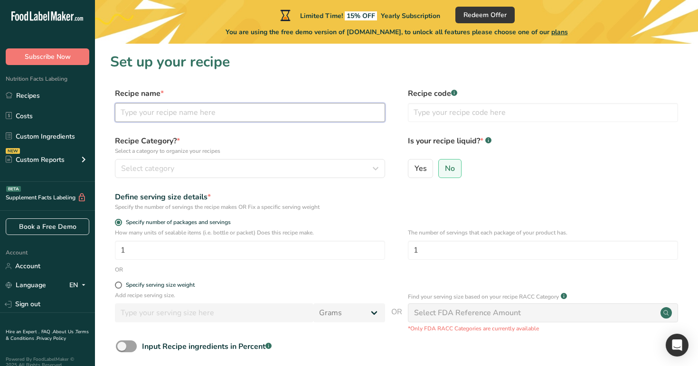
click at [213, 106] on input "text" at bounding box center [250, 112] width 270 height 19
type input "test12"
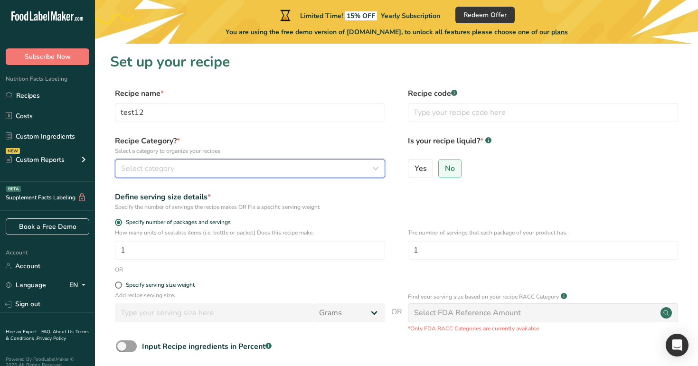
click at [227, 169] on div "Select category" at bounding box center [247, 168] width 252 height 11
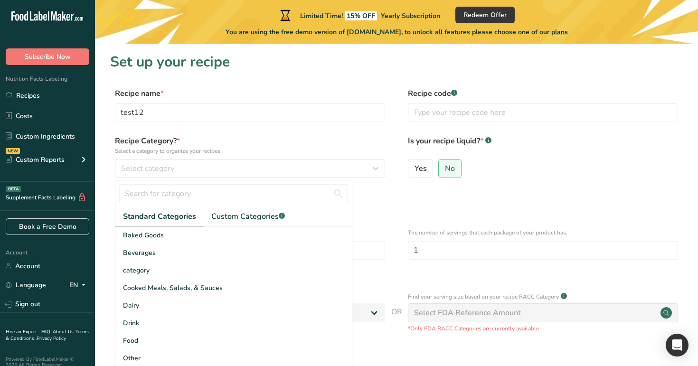
click at [242, 260] on div "Beverages" at bounding box center [233, 253] width 236 height 18
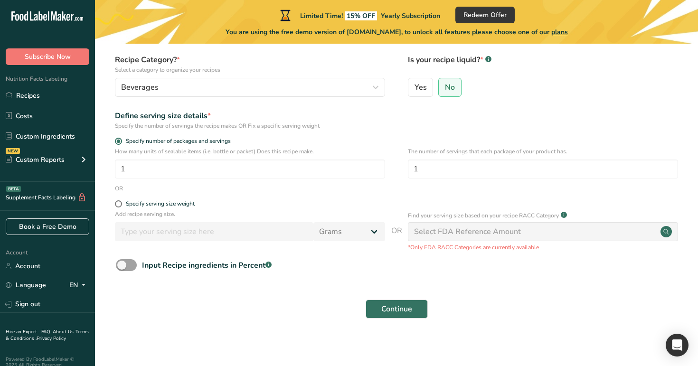
scroll to position [85, 0]
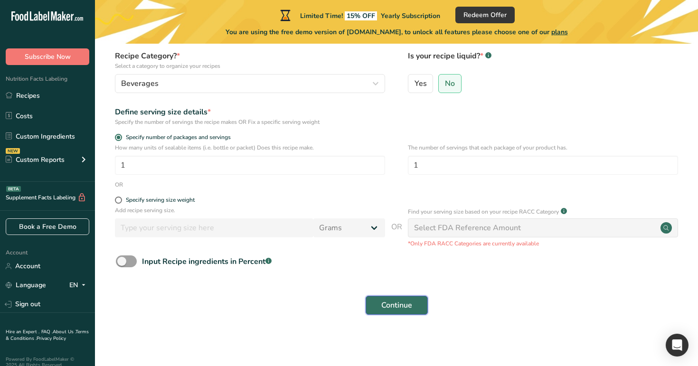
click at [392, 298] on button "Continue" at bounding box center [396, 305] width 62 height 19
